Goal: Information Seeking & Learning: Learn about a topic

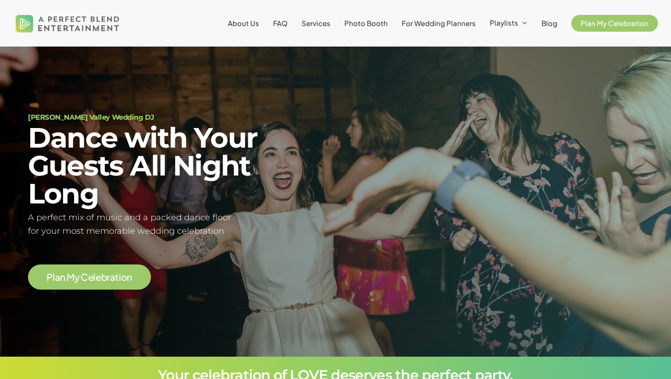
scroll to position [34, 0]
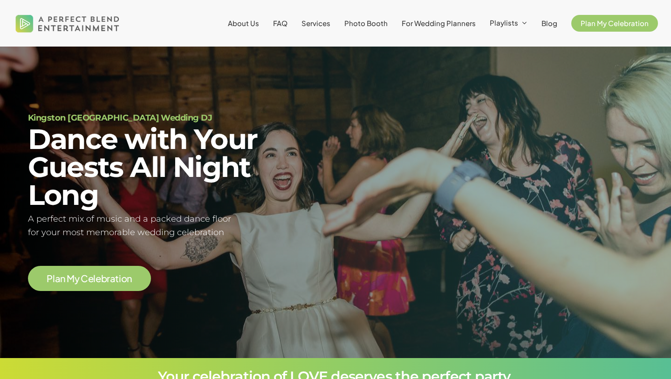
scroll to position [33, 0]
